Goal: Task Accomplishment & Management: Complete application form

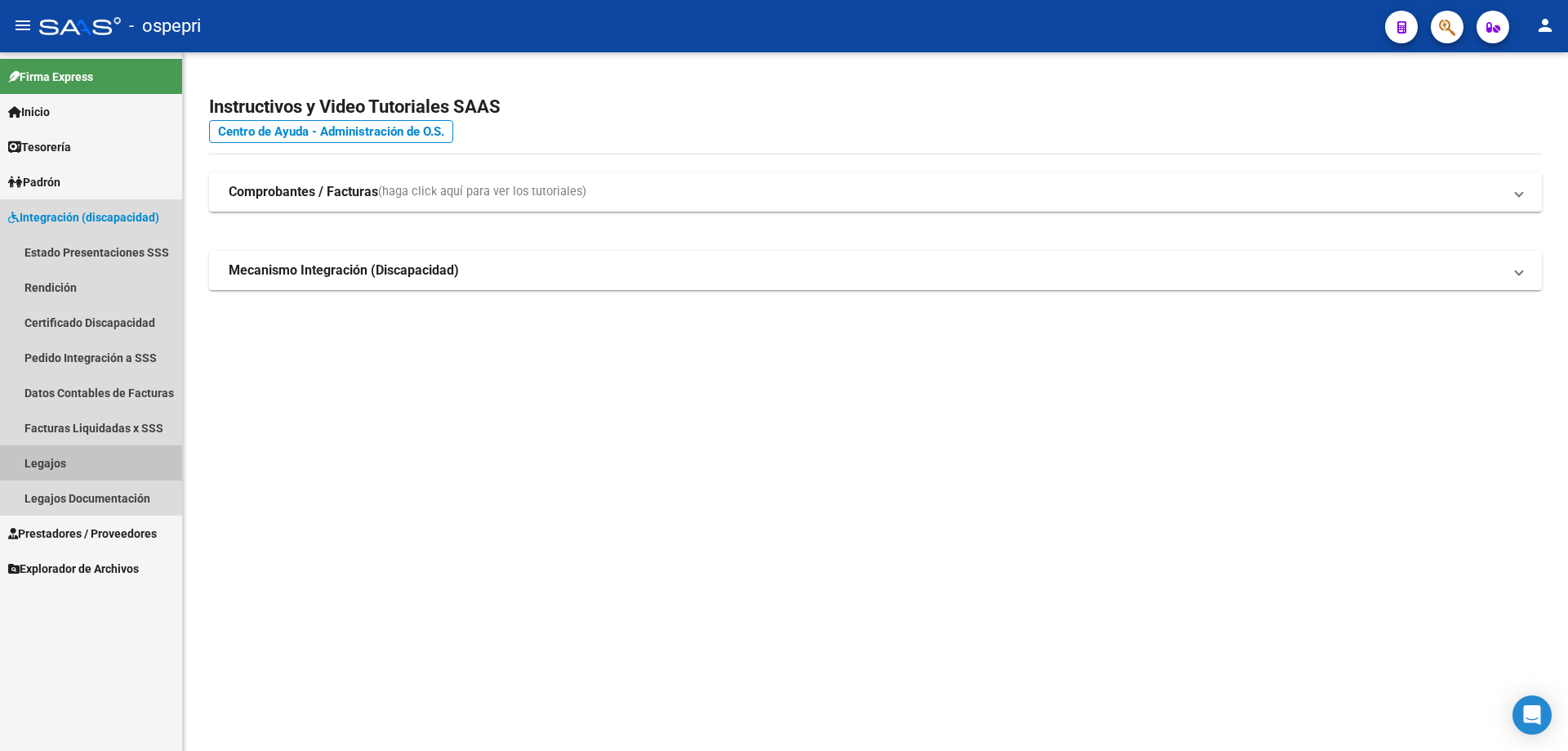
click at [48, 464] on link "Legajos" at bounding box center [91, 463] width 182 height 35
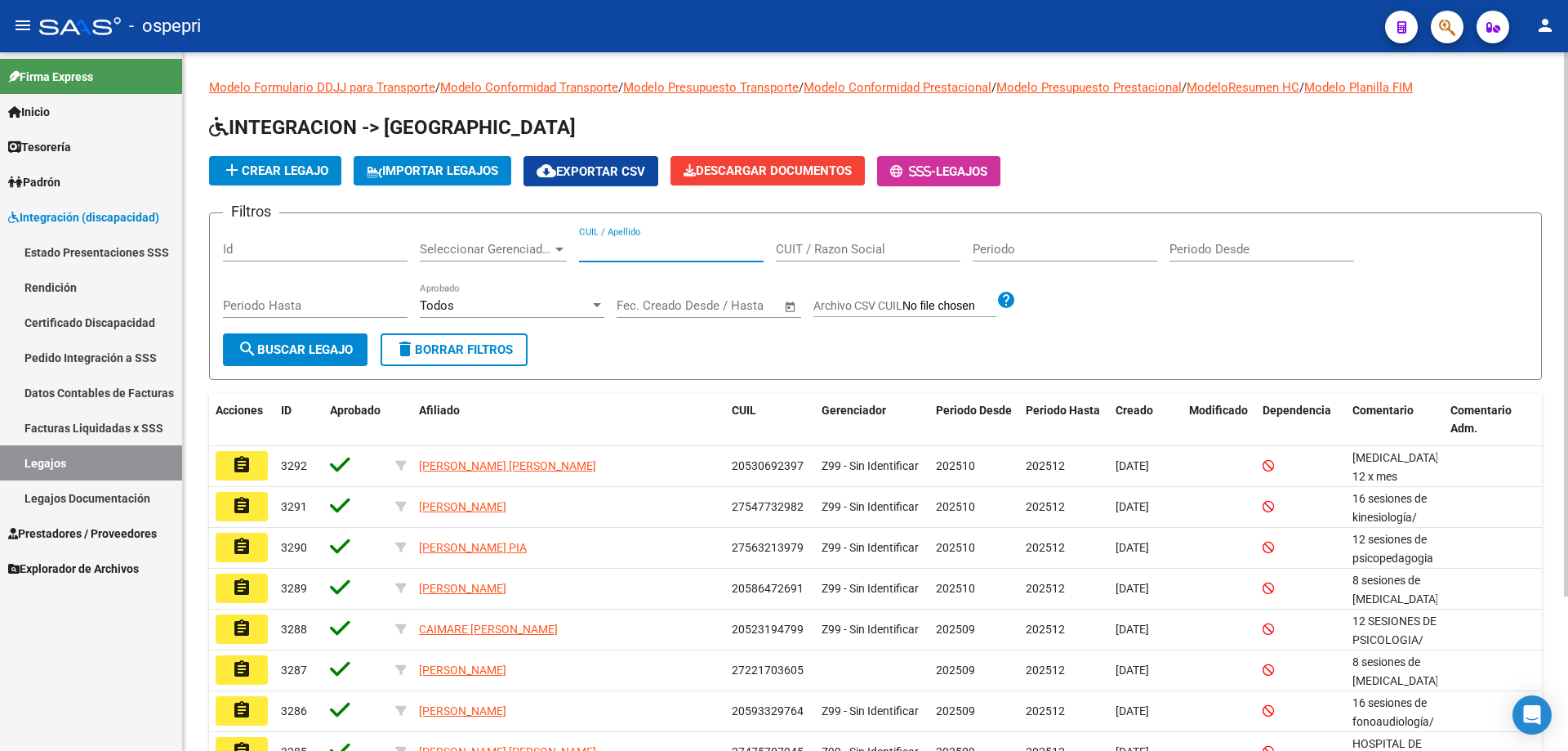
click at [597, 244] on input "CUIL / Apellido" at bounding box center [671, 249] width 184 height 15
paste input "58.889.346"
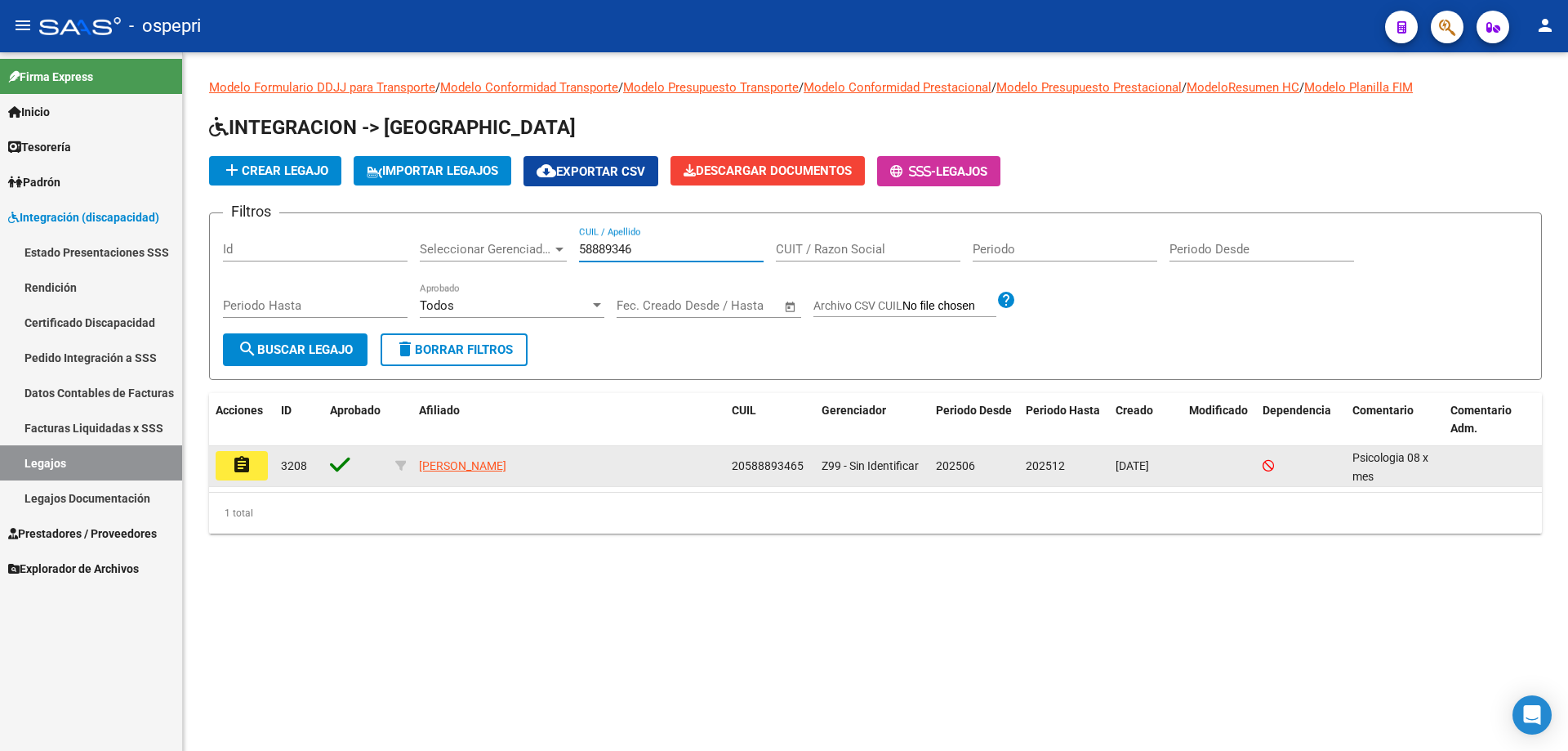
type input "58889346"
click at [251, 471] on mat-icon "assignment" at bounding box center [241, 465] width 19 height 19
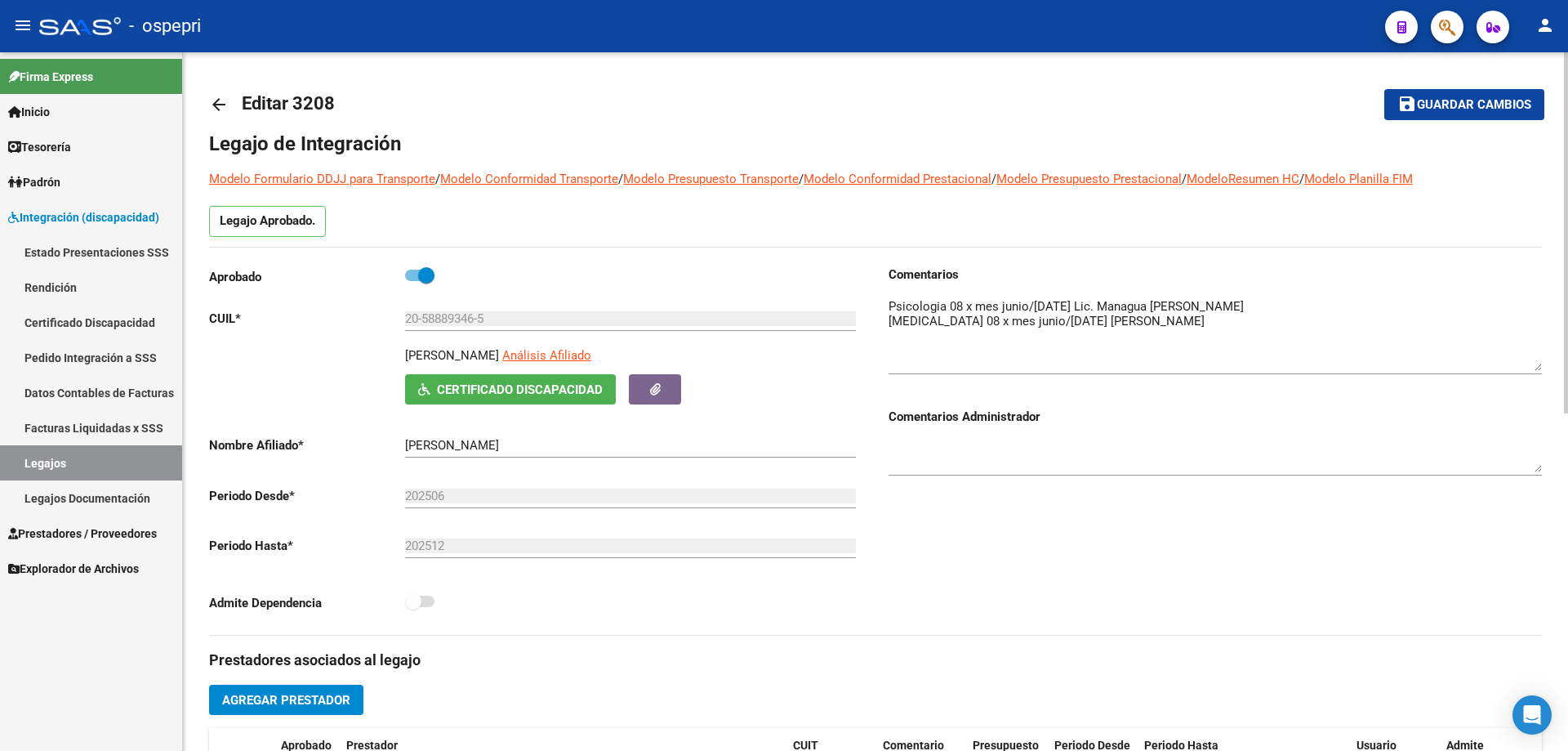
drag, startPoint x: 1537, startPoint y: 321, endPoint x: 1538, endPoint y: 362, distance: 41.0
click at [1538, 362] on textarea at bounding box center [1215, 334] width 653 height 74
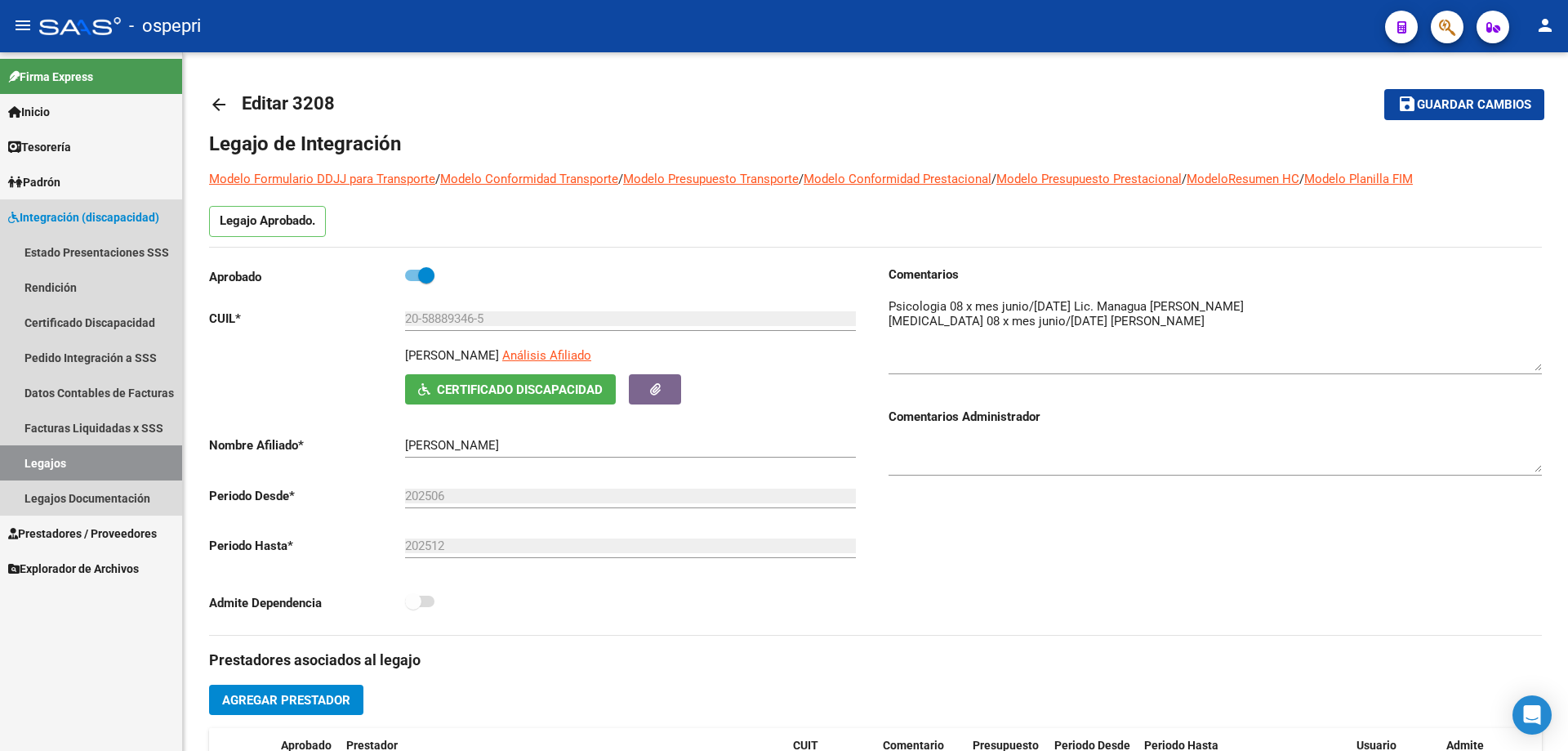
click at [41, 459] on link "Legajos" at bounding box center [91, 463] width 182 height 35
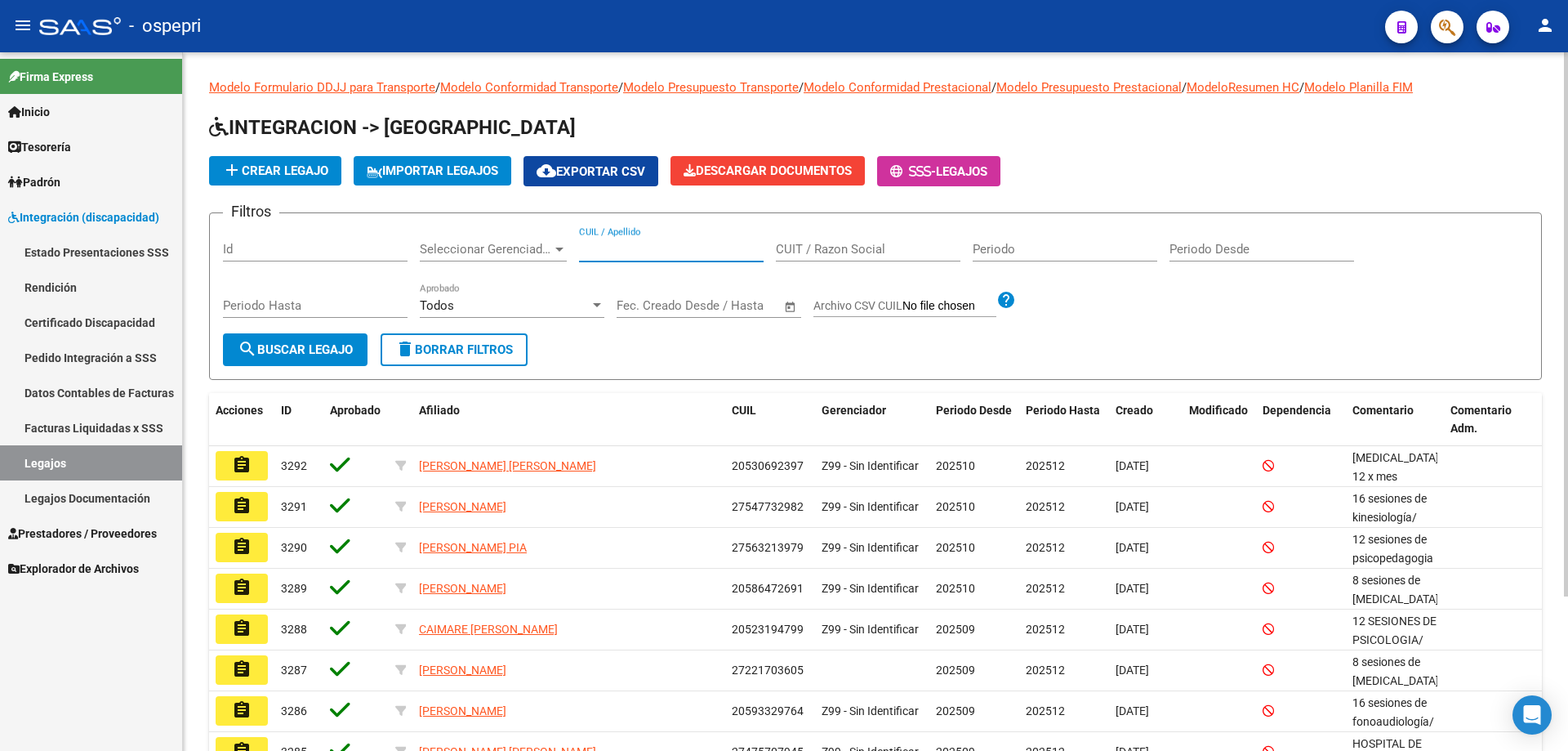
click at [605, 251] on input "CUIL / Apellido" at bounding box center [671, 249] width 184 height 15
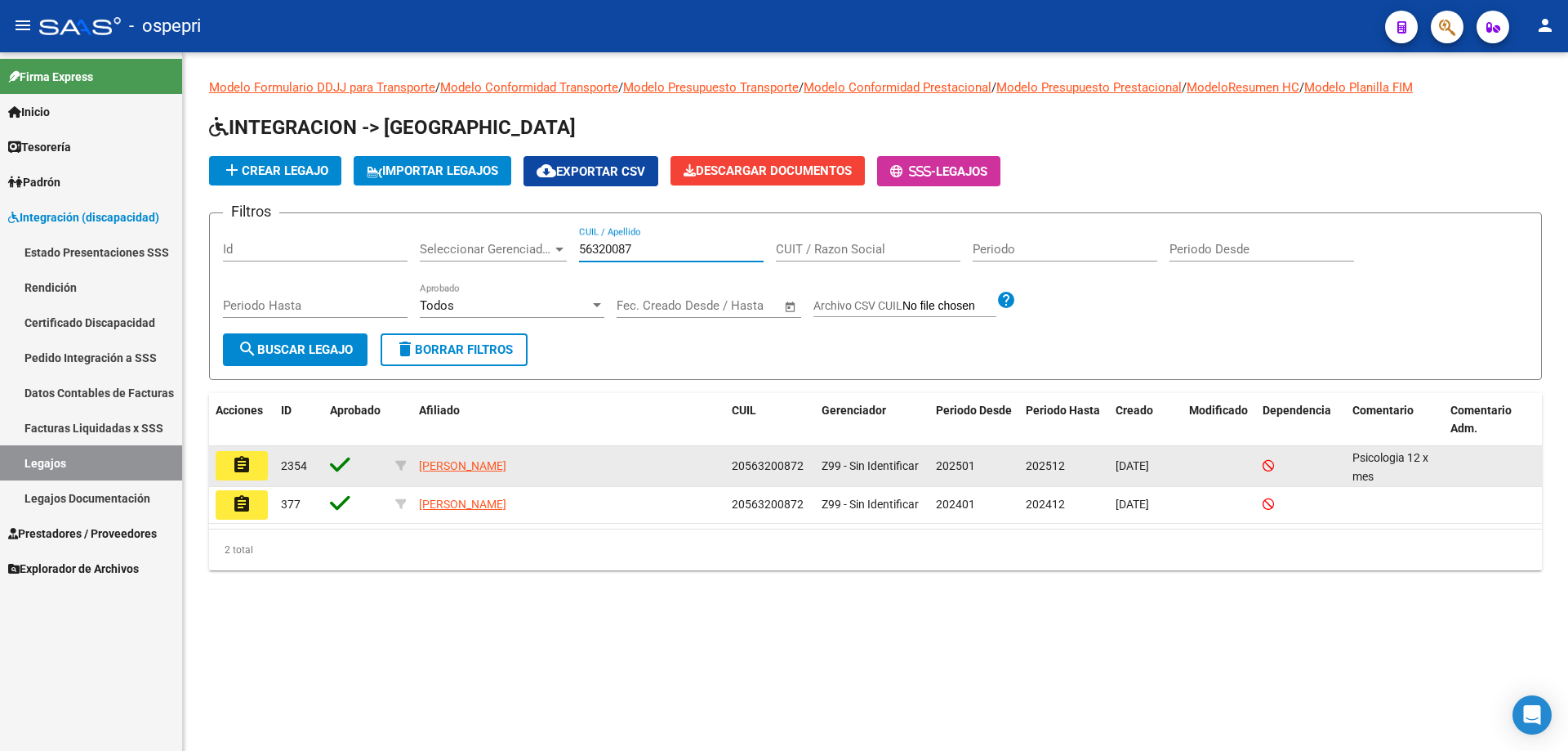
type input "56320087"
click at [255, 468] on button "assignment" at bounding box center [242, 466] width 53 height 30
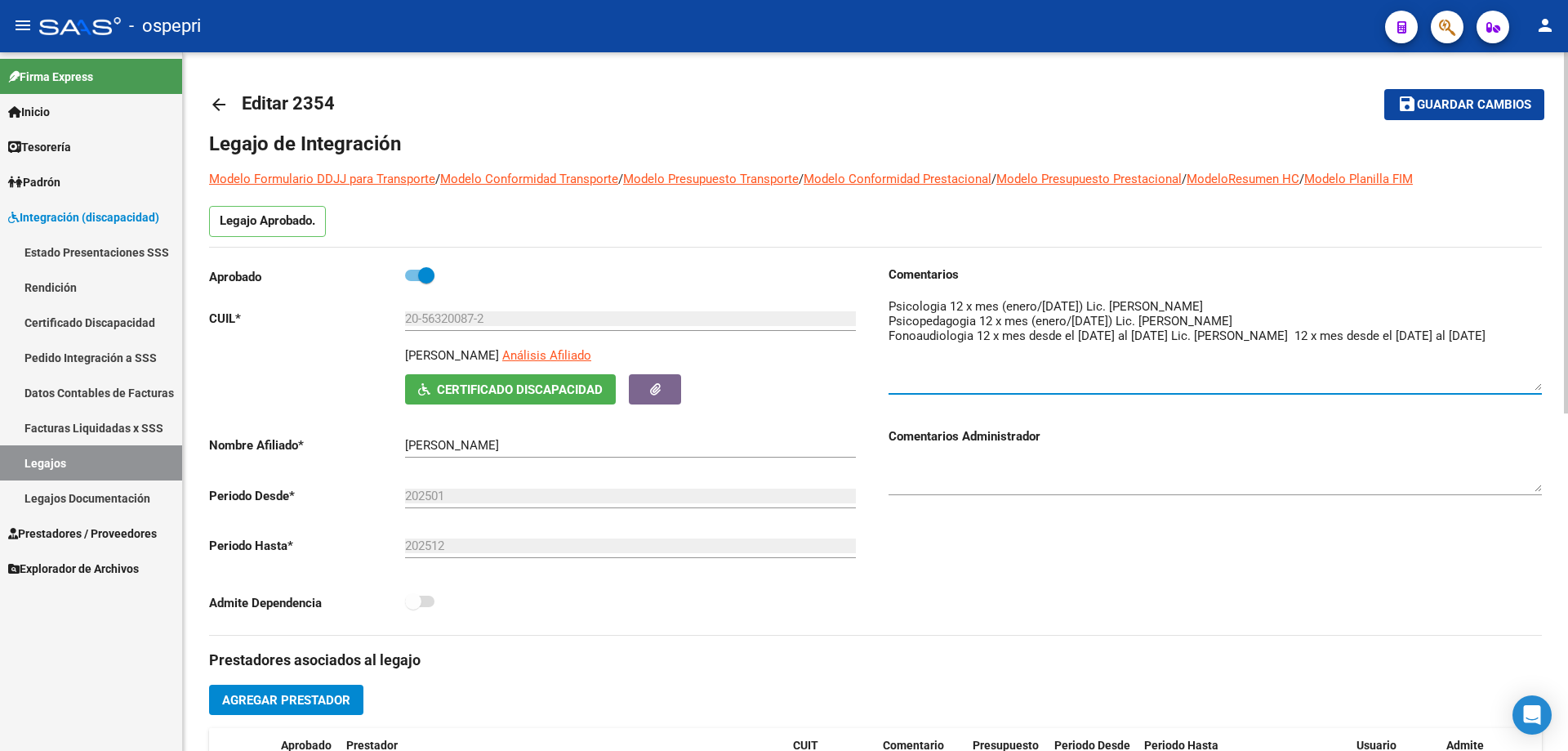
drag, startPoint x: 1537, startPoint y: 322, endPoint x: 1473, endPoint y: 353, distance: 71.1
click at [1535, 376] on textarea at bounding box center [1215, 344] width 653 height 93
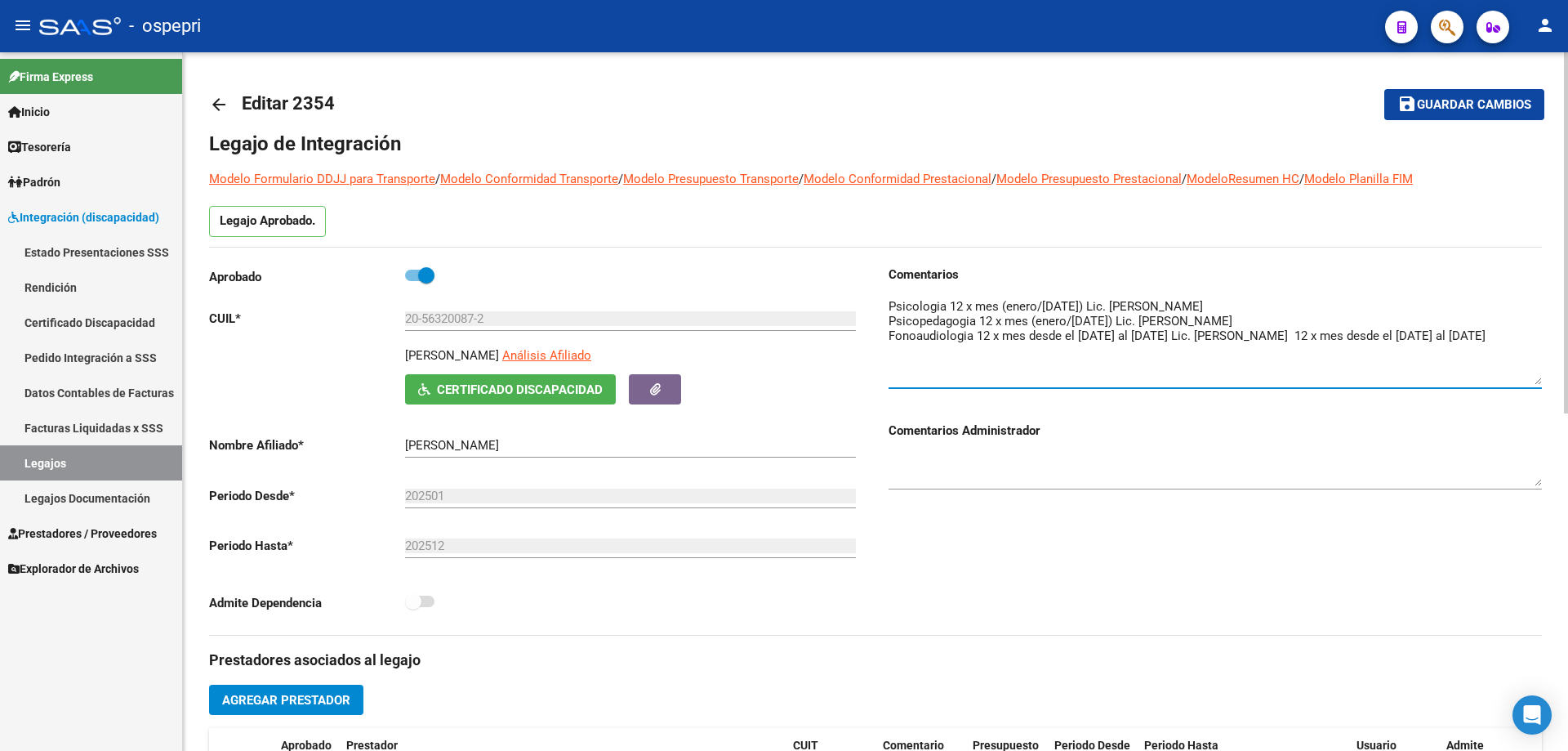
click at [1175, 354] on textarea at bounding box center [1215, 341] width 653 height 88
type textarea "Psicologia 12 x mes (enero/[DATE]) Lic. [PERSON_NAME] Psicopedagogia 12 x mes (…"
click at [1439, 101] on span "Guardar cambios" at bounding box center [1474, 105] width 114 height 15
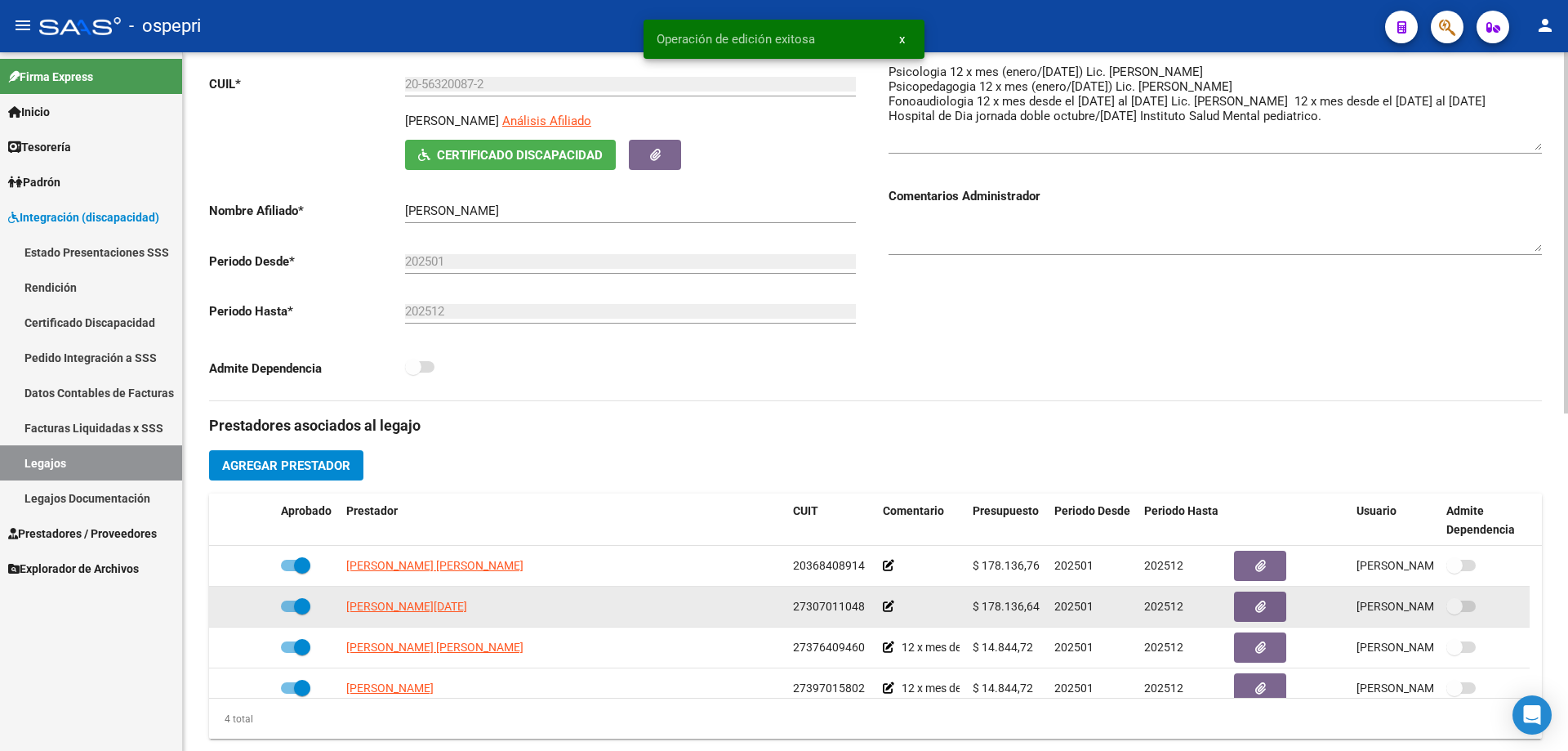
scroll to position [245, 0]
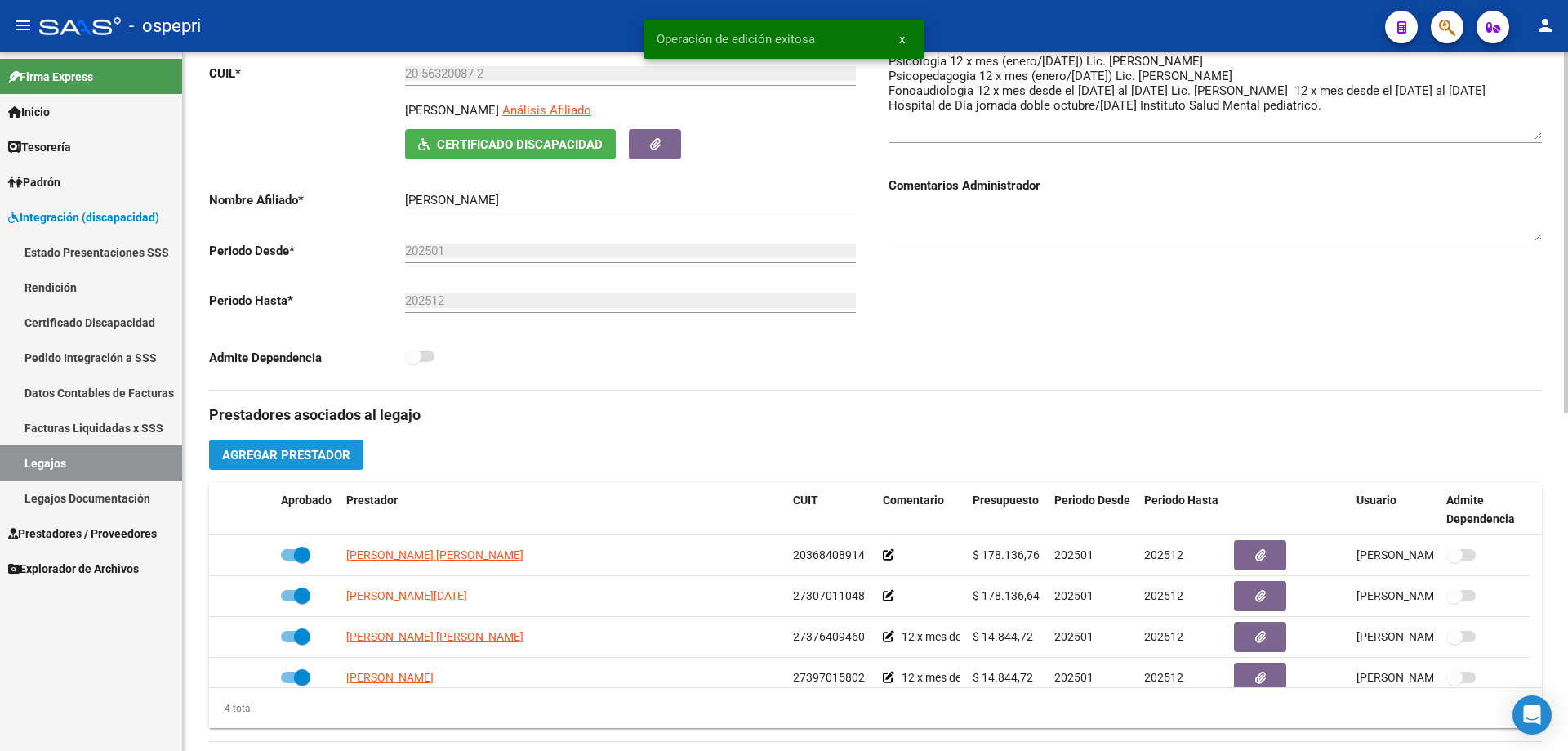
click at [296, 448] on span "Agregar Prestador" at bounding box center [286, 454] width 128 height 15
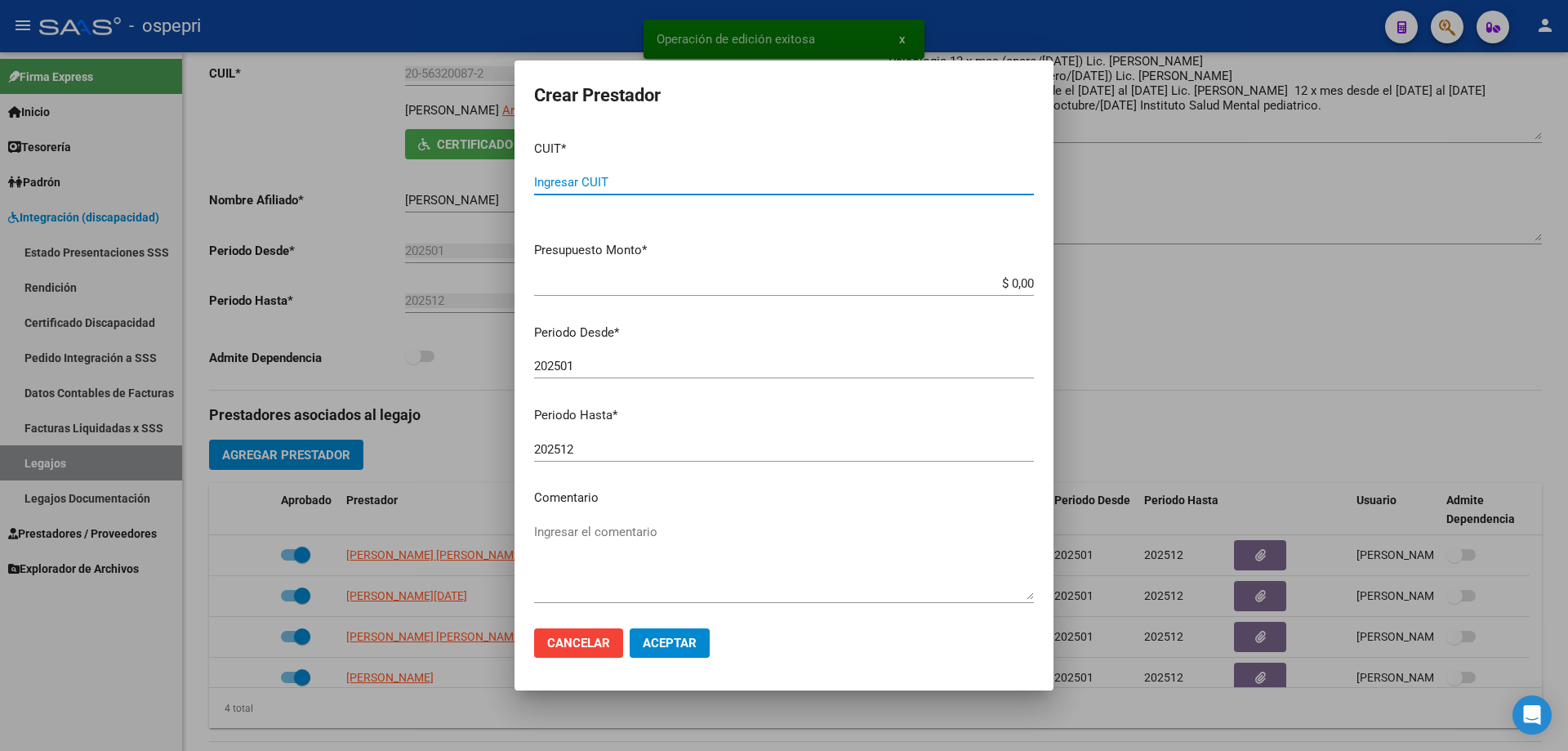
click at [598, 182] on input "Ingresar CUIT" at bounding box center [784, 182] width 500 height 15
type input "30-71482133-0"
click at [608, 647] on span "Cancelar" at bounding box center [579, 643] width 63 height 15
